Goal: Task Accomplishment & Management: Complete application form

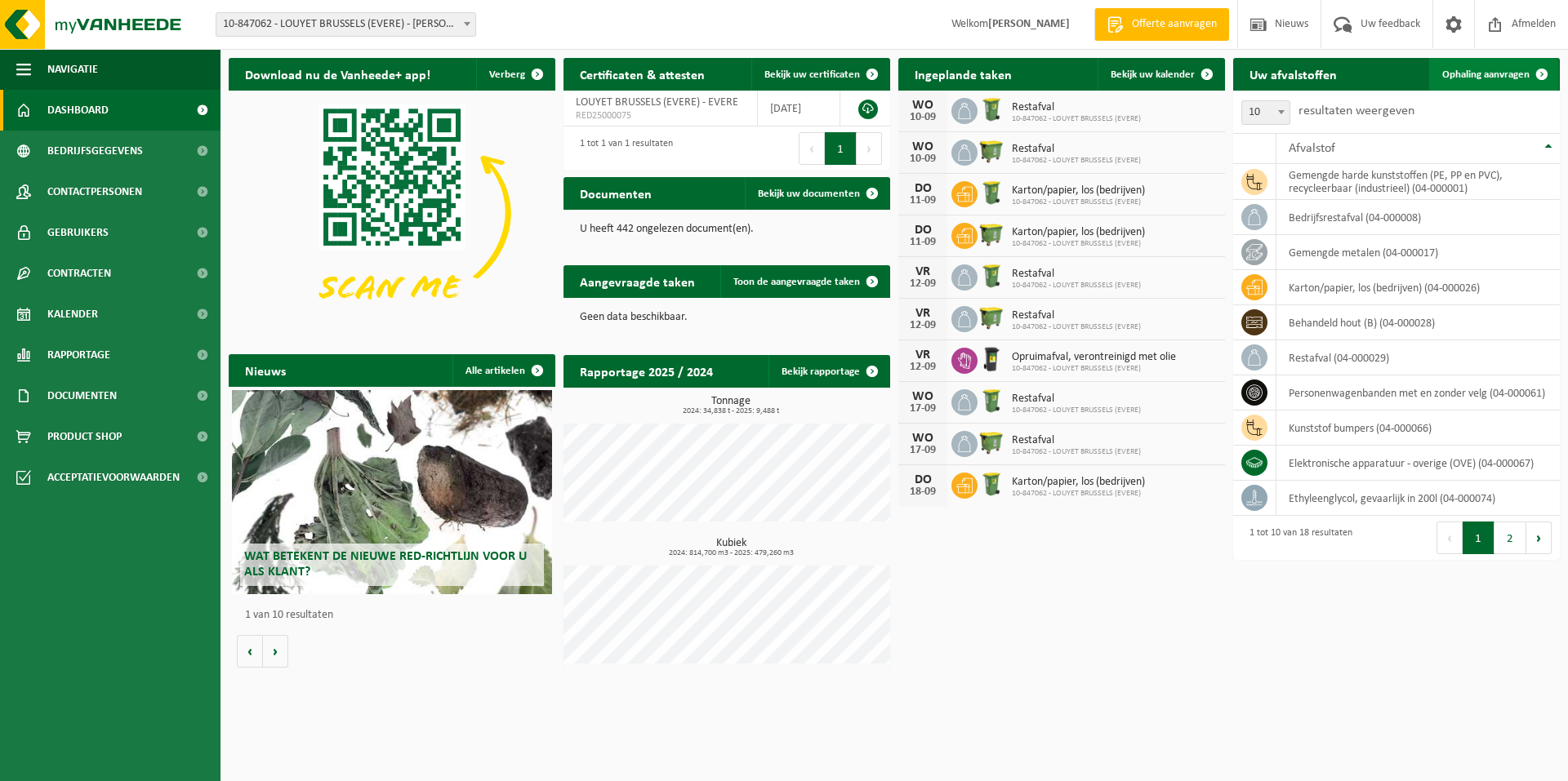
click at [1493, 74] on span "Ophaling aanvragen" at bounding box center [1485, 74] width 87 height 11
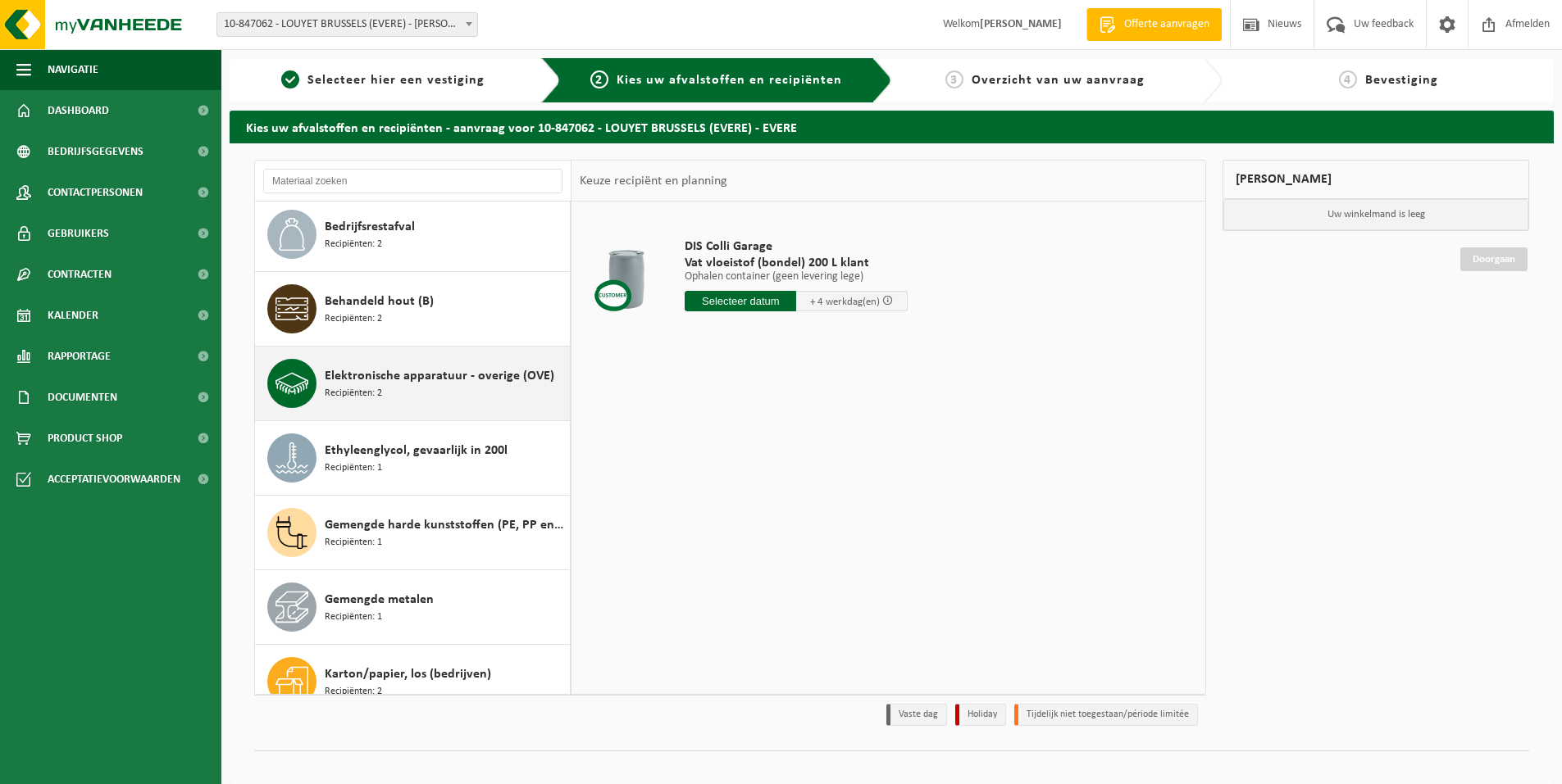
scroll to position [164, 0]
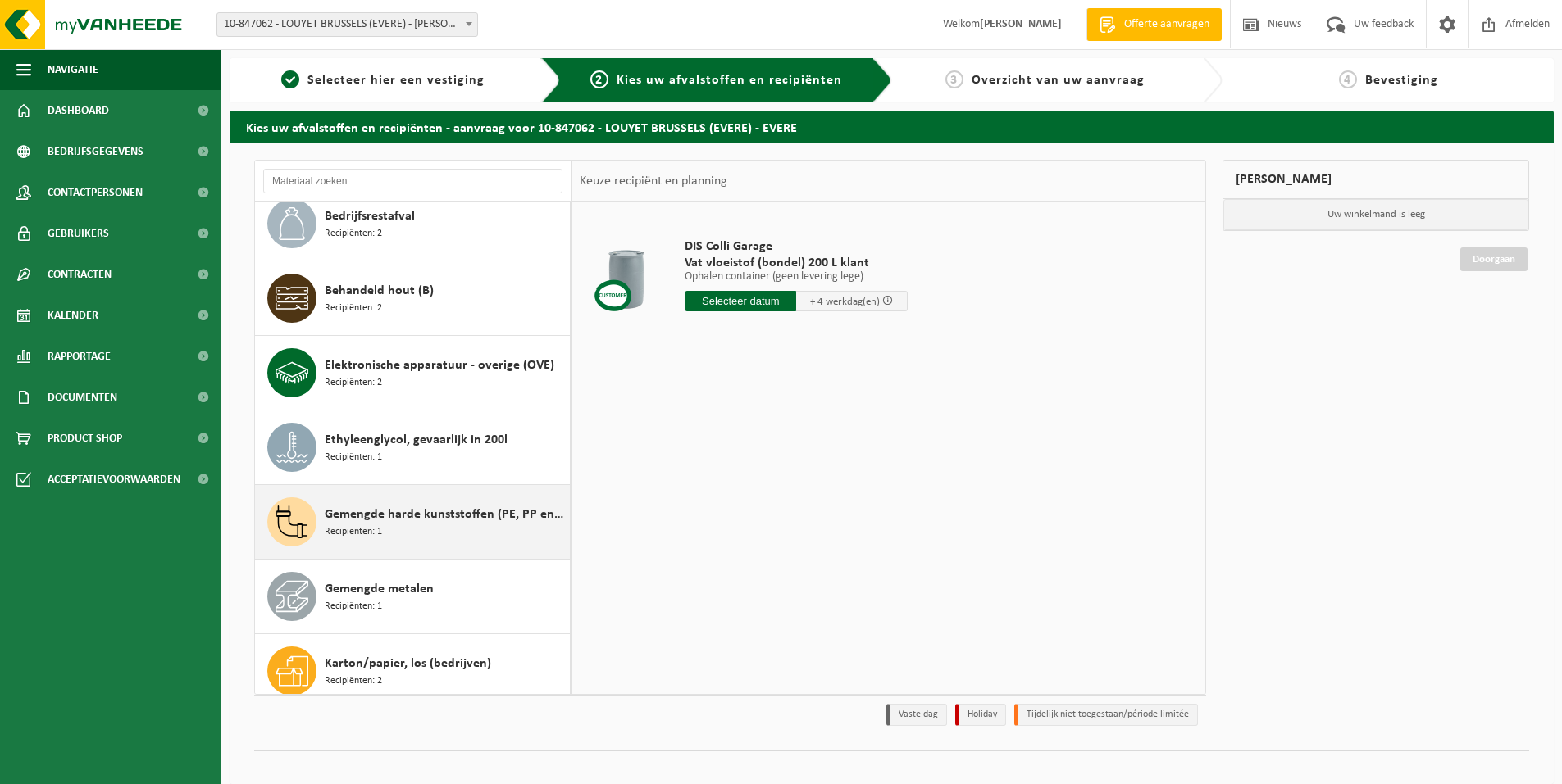
click at [380, 538] on span "Recipiënten: 1" at bounding box center [353, 532] width 58 height 16
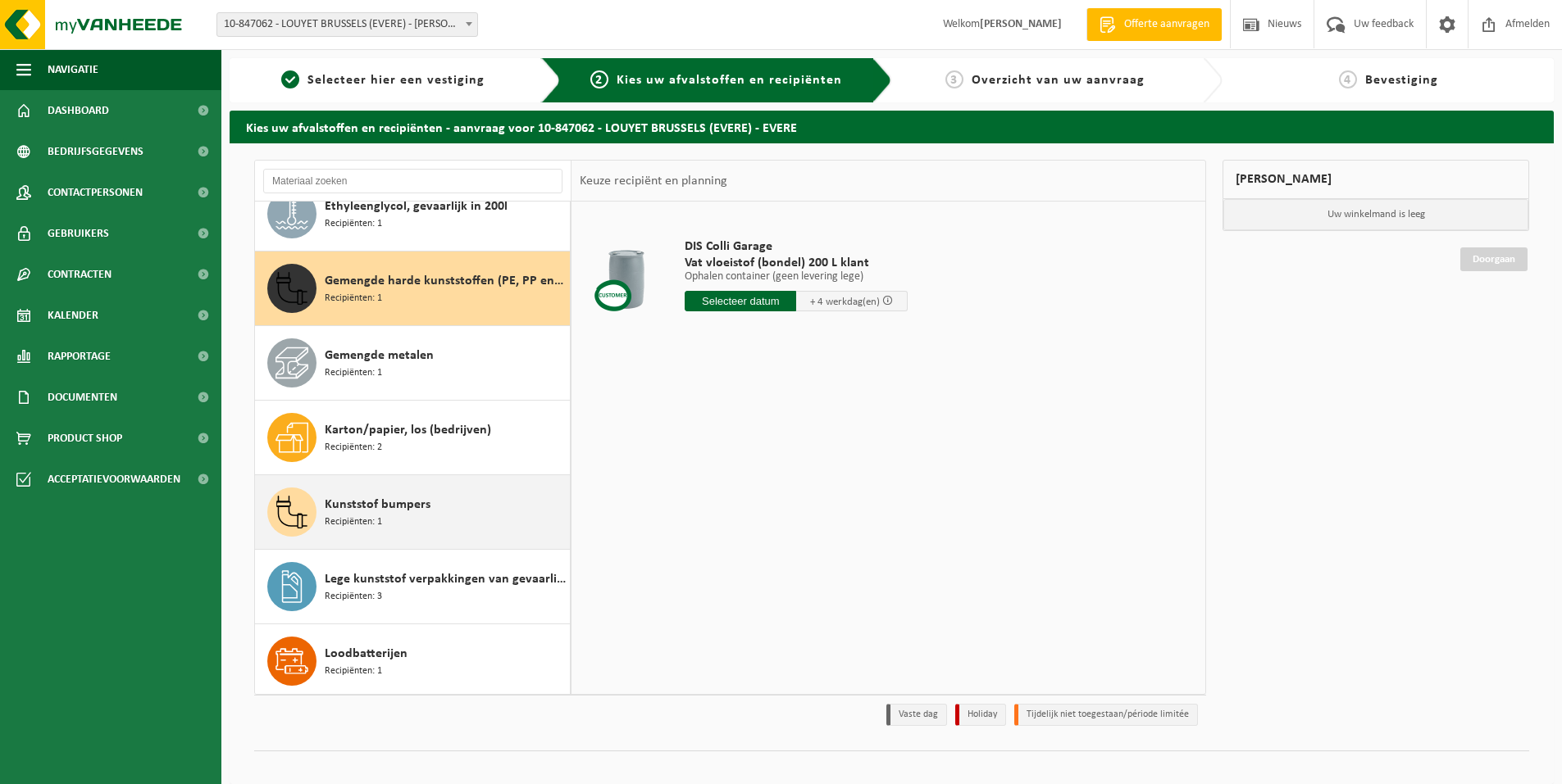
scroll to position [448, 0]
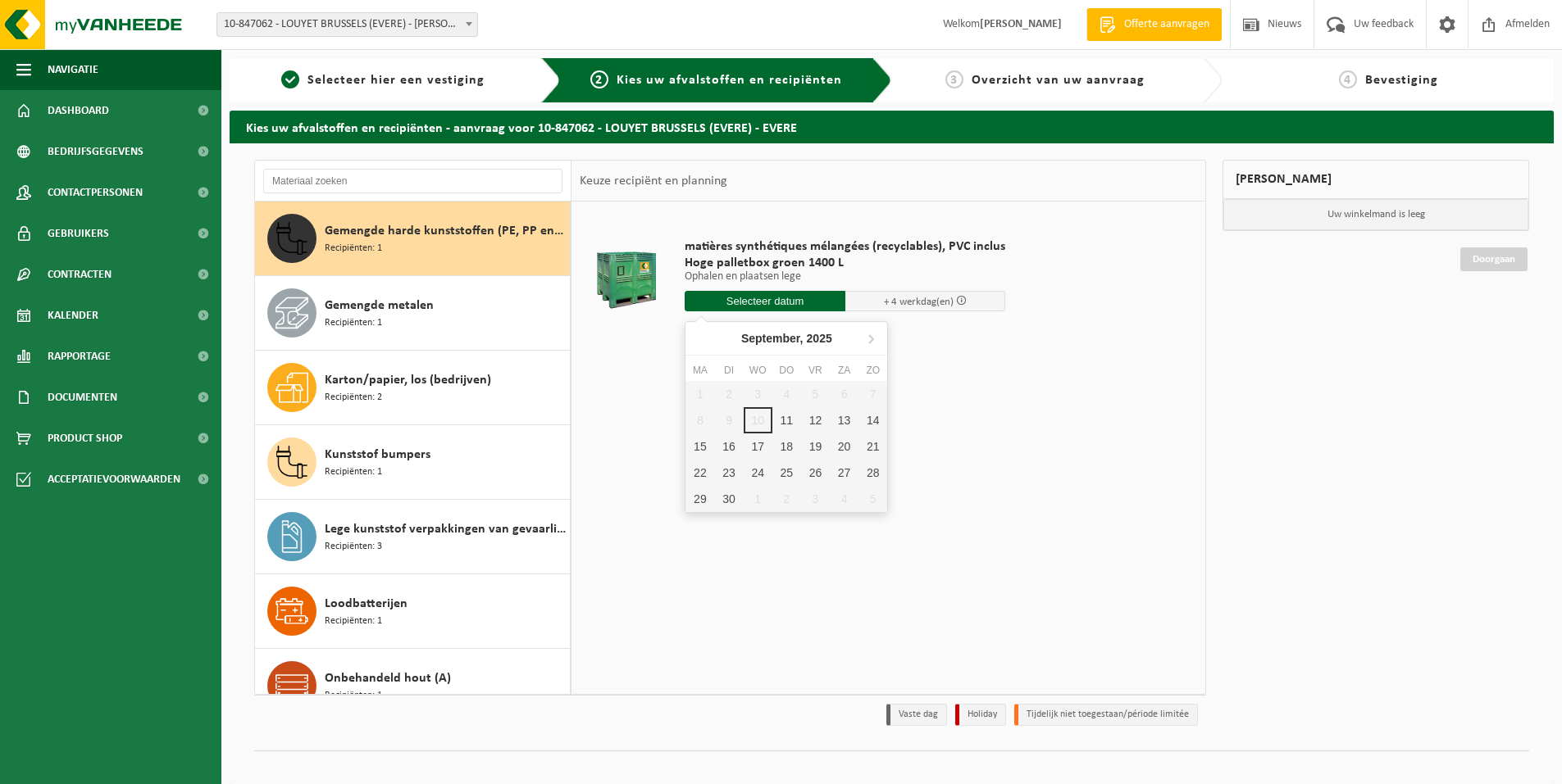
click at [797, 307] on input "text" at bounding box center [765, 301] width 161 height 21
click at [781, 423] on div "11" at bounding box center [786, 420] width 28 height 26
type input "Van [DATE]"
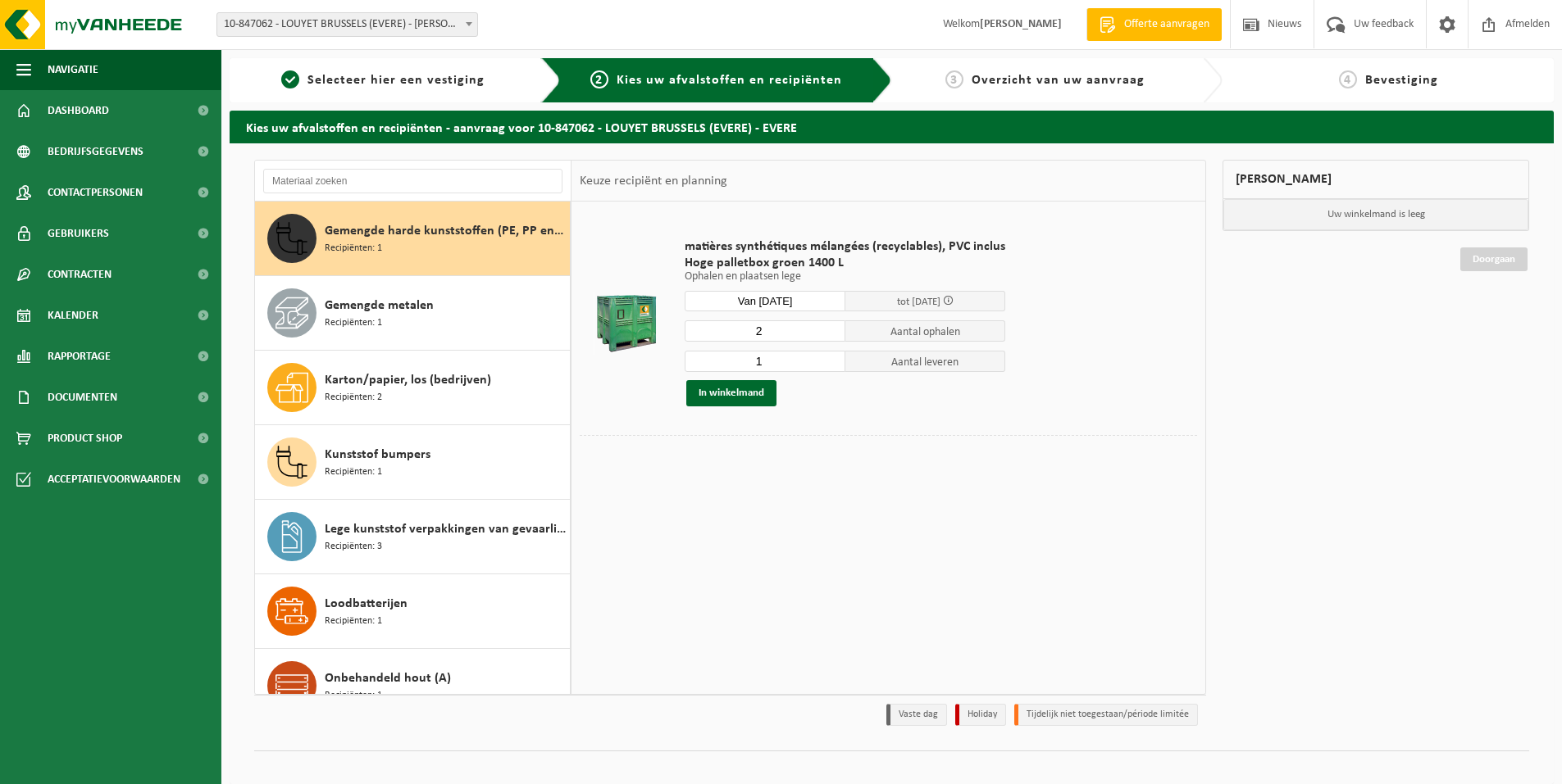
click at [831, 327] on input "2" at bounding box center [765, 331] width 161 height 22
click at [830, 327] on input "3" at bounding box center [765, 331] width 161 height 22
type input "2"
click at [830, 333] on input "2" at bounding box center [765, 331] width 161 height 22
type input "2"
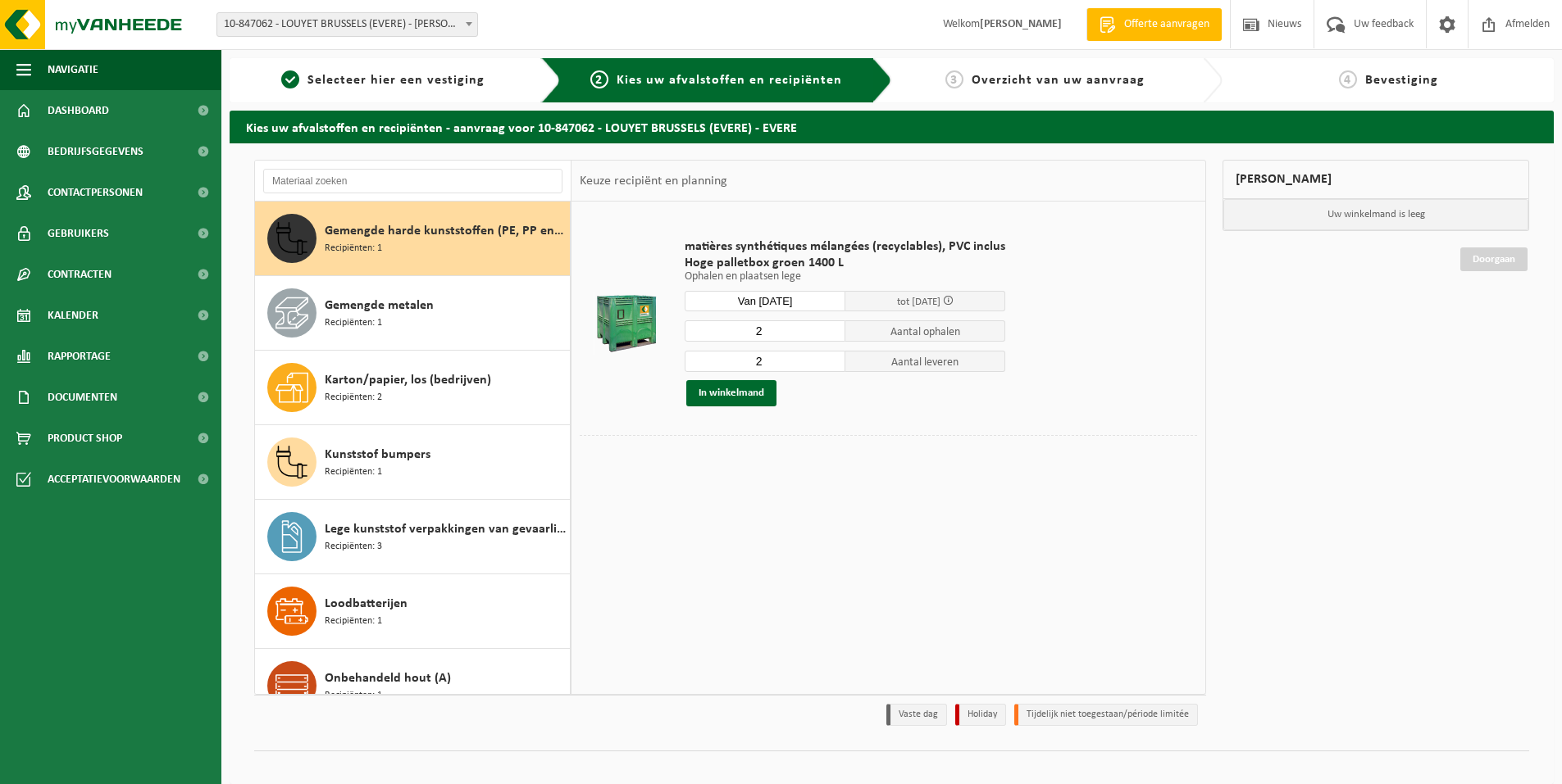
click at [830, 360] on input "2" at bounding box center [765, 362] width 161 height 22
click at [752, 393] on button "In winkelmand" at bounding box center [731, 393] width 90 height 26
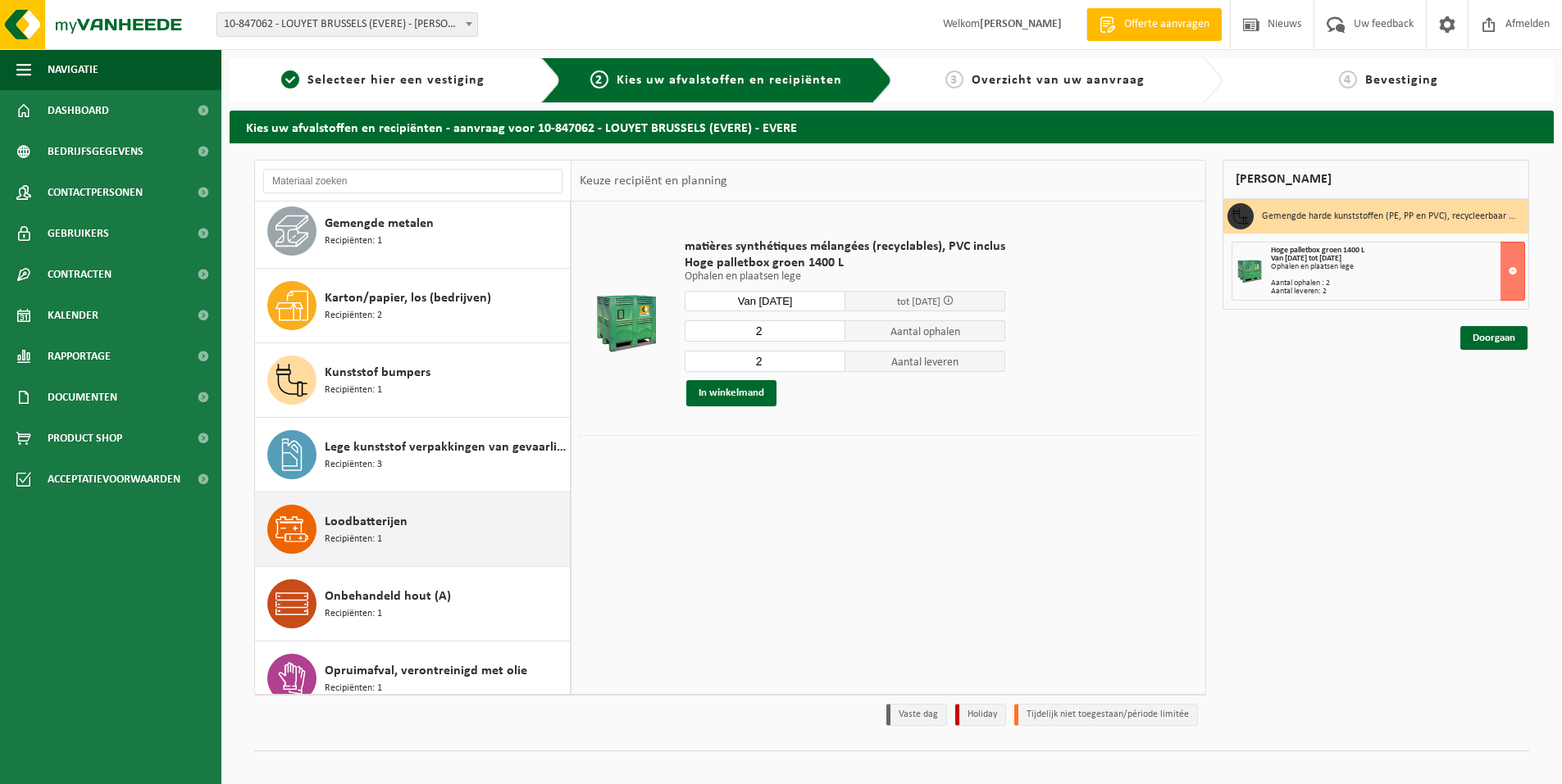
scroll to position [612, 0]
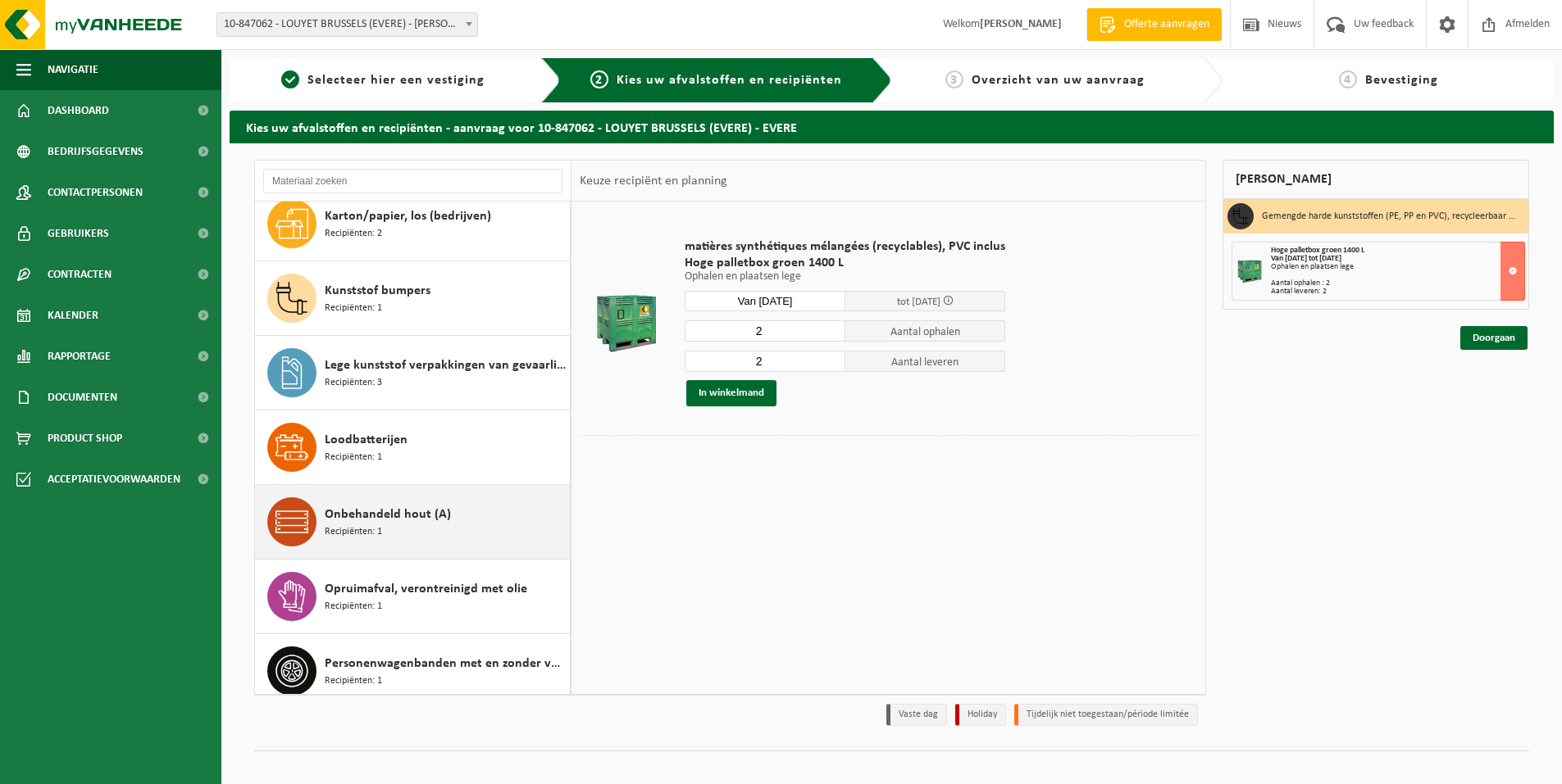
click at [379, 520] on span "Onbehandeld hout (A)" at bounding box center [387, 514] width 126 height 20
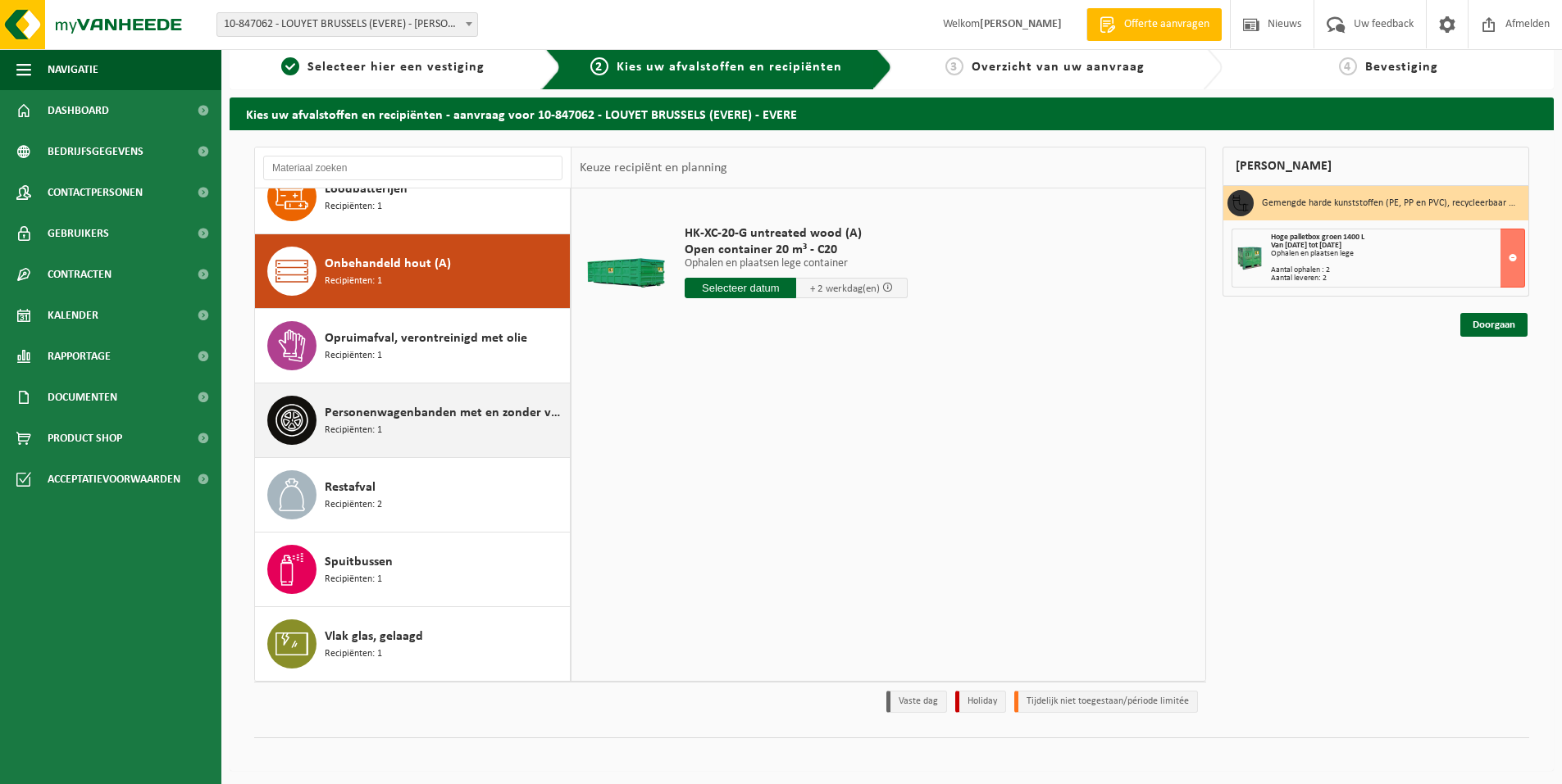
scroll to position [17, 0]
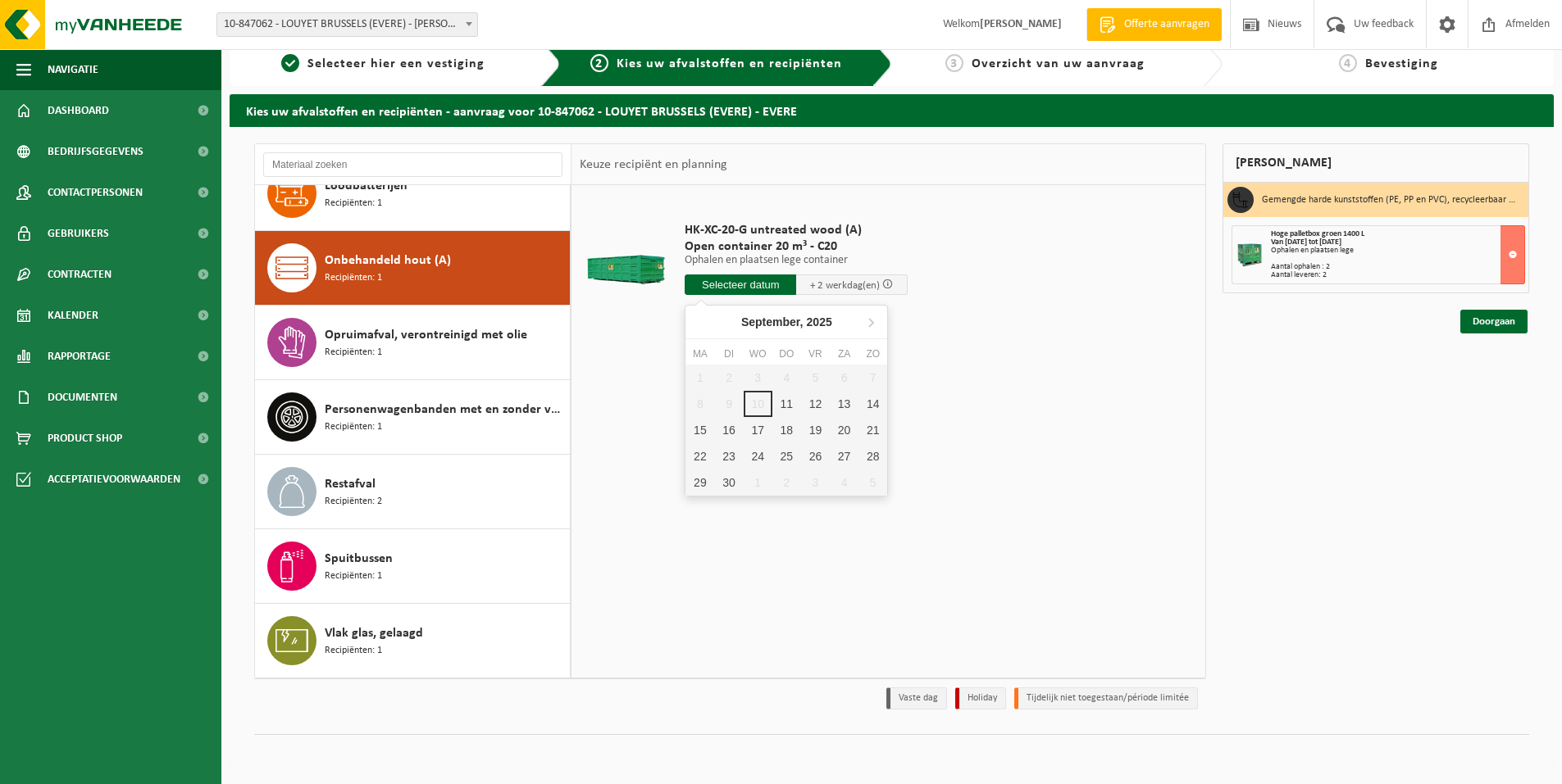
click at [781, 289] on input "text" at bounding box center [740, 284] width 112 height 21
click at [795, 408] on div "11" at bounding box center [786, 404] width 28 height 26
type input "Van [DATE]"
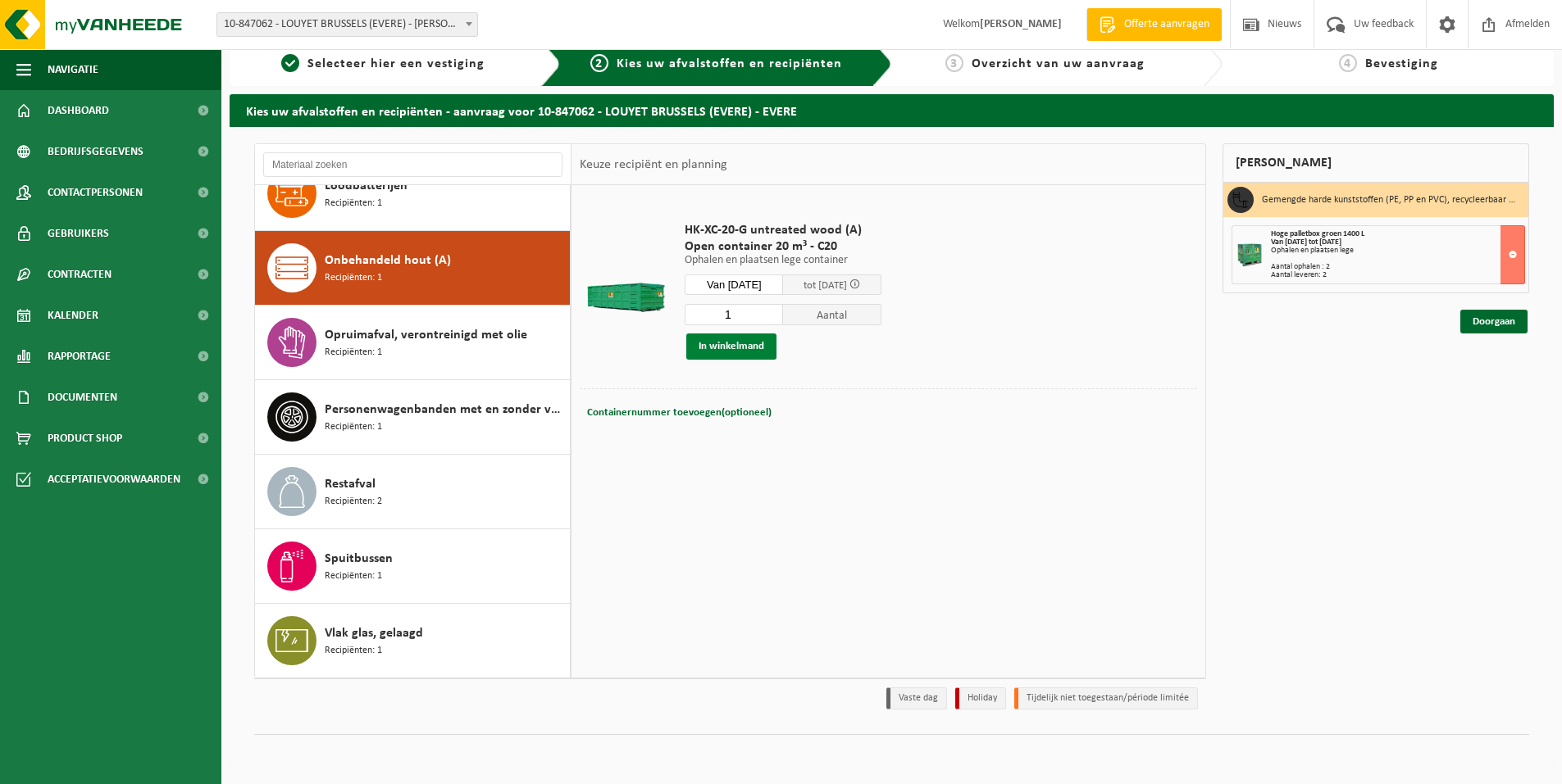
click at [737, 353] on button "In winkelmand" at bounding box center [731, 346] width 90 height 26
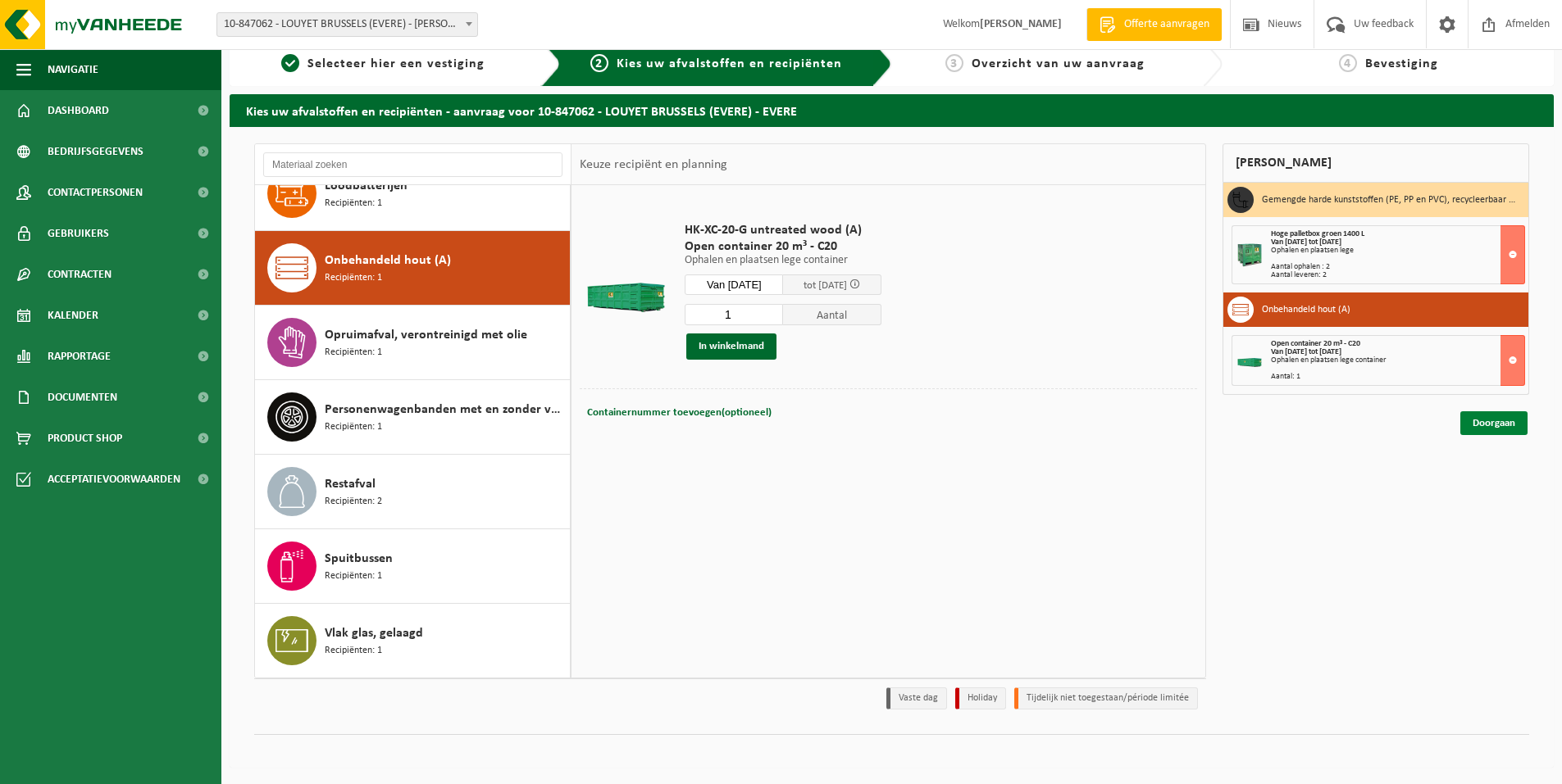
click at [1505, 416] on link "Doorgaan" at bounding box center [1494, 423] width 68 height 24
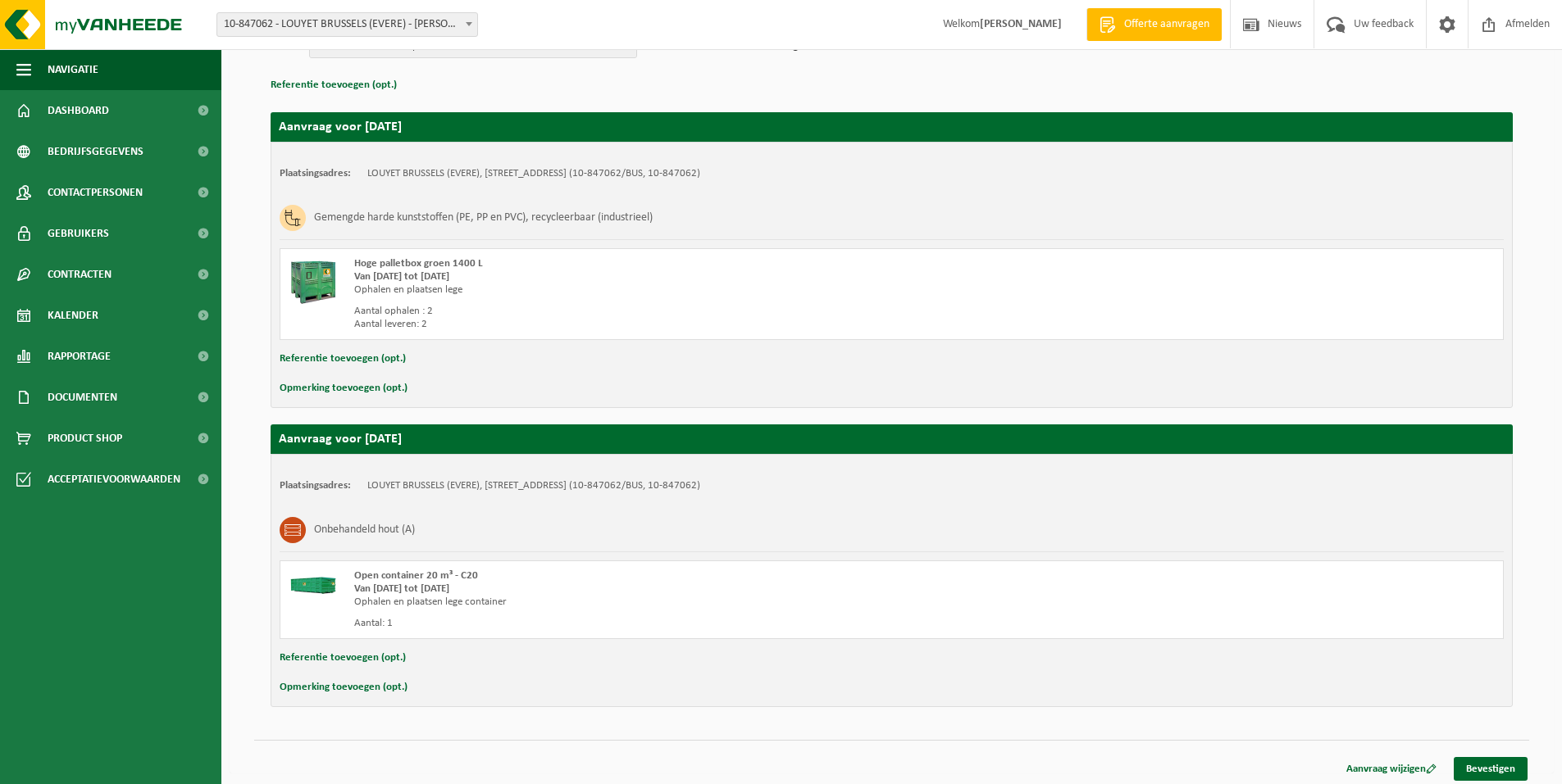
scroll to position [231, 0]
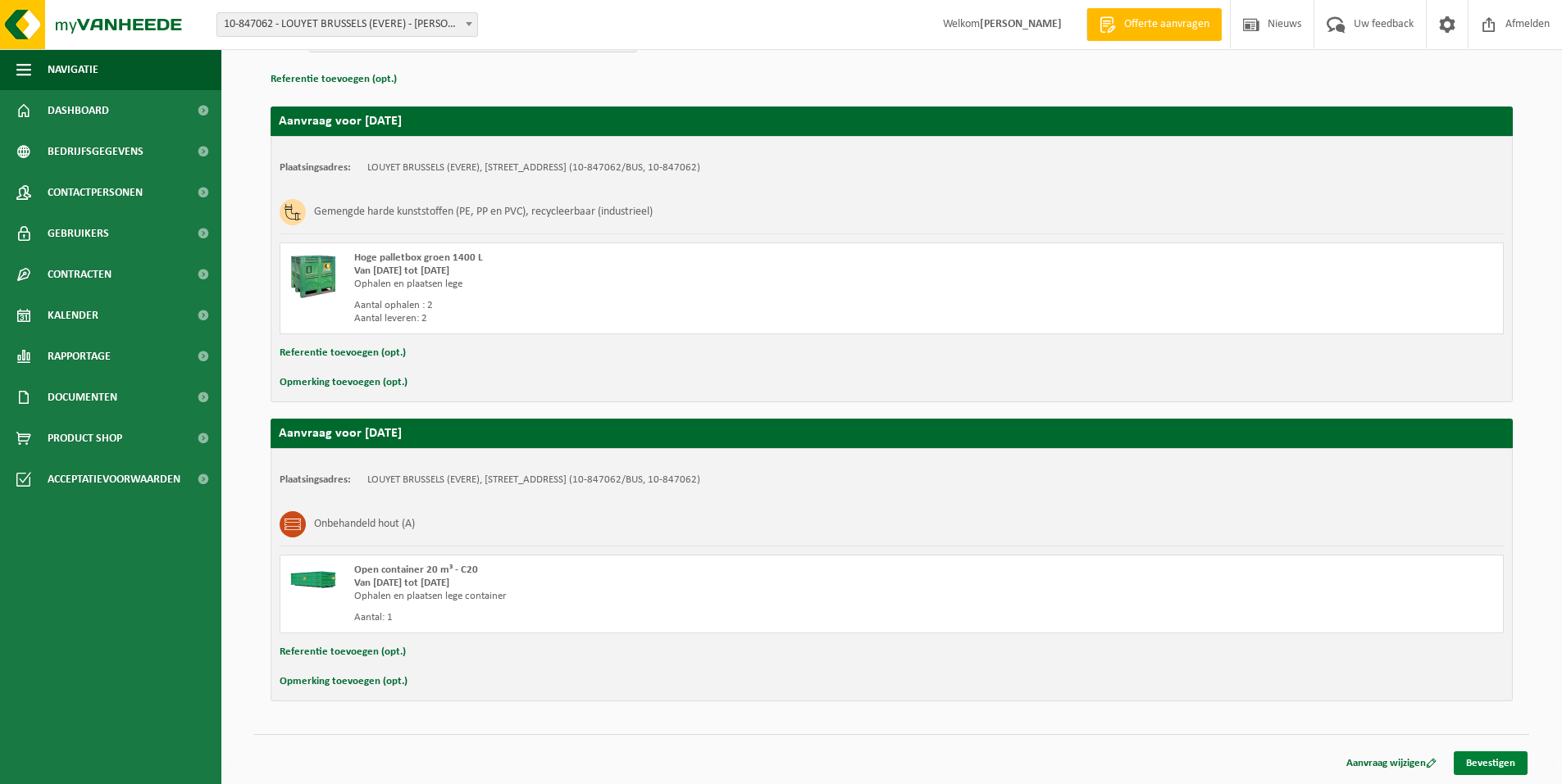
click at [1474, 759] on link "Bevestigen" at bounding box center [1490, 763] width 74 height 24
